Goal: Information Seeking & Learning: Learn about a topic

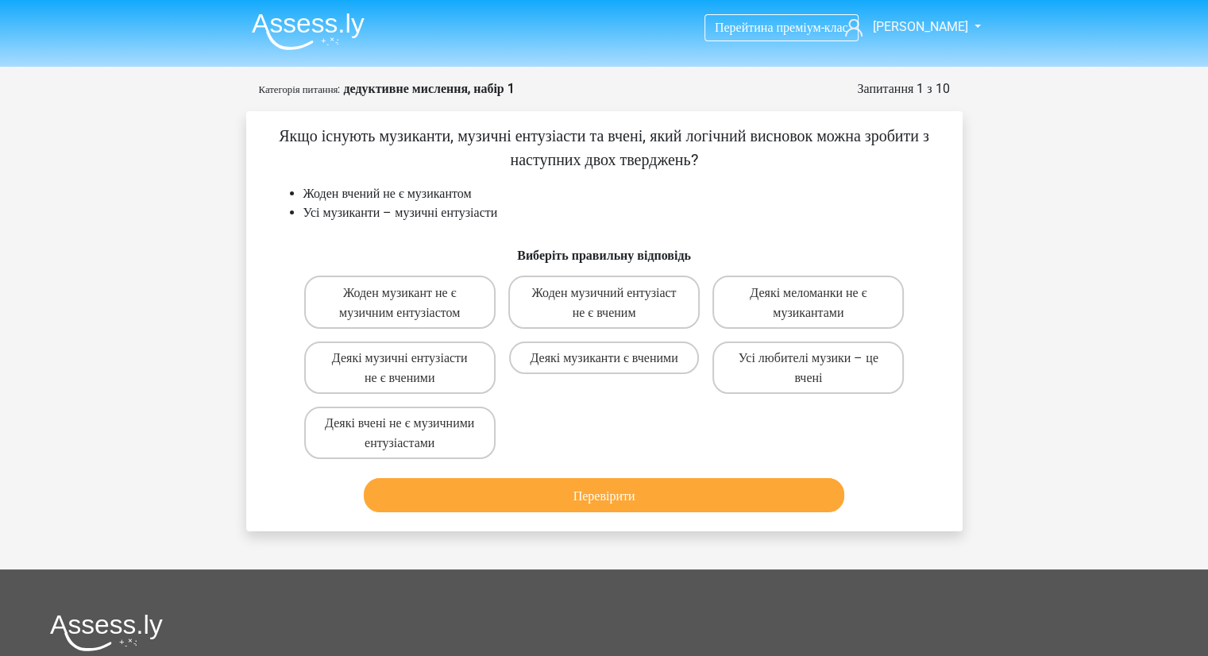
click at [283, 20] on img at bounding box center [308, 31] width 113 height 37
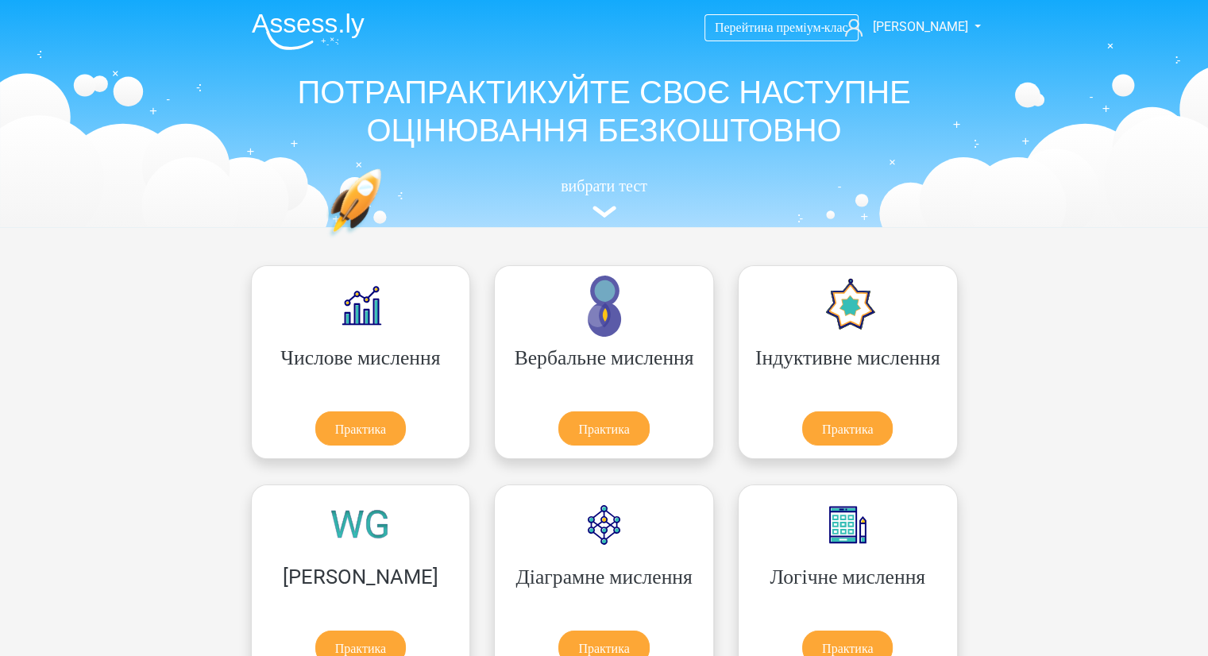
drag, startPoint x: 1075, startPoint y: 0, endPoint x: 114, endPoint y: 60, distance: 962.7
drag, startPoint x: 1120, startPoint y: 430, endPoint x: 1120, endPoint y: 420, distance: 9.5
